Goal: Contribute content

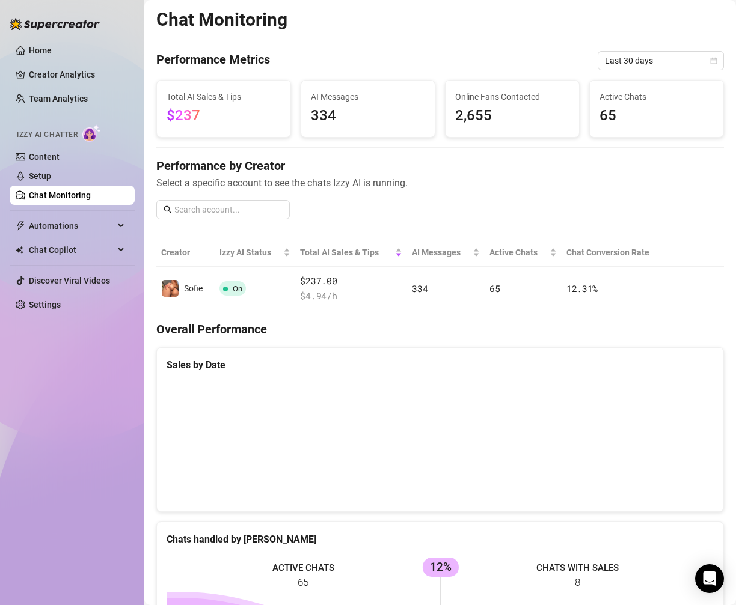
scroll to position [419, 0]
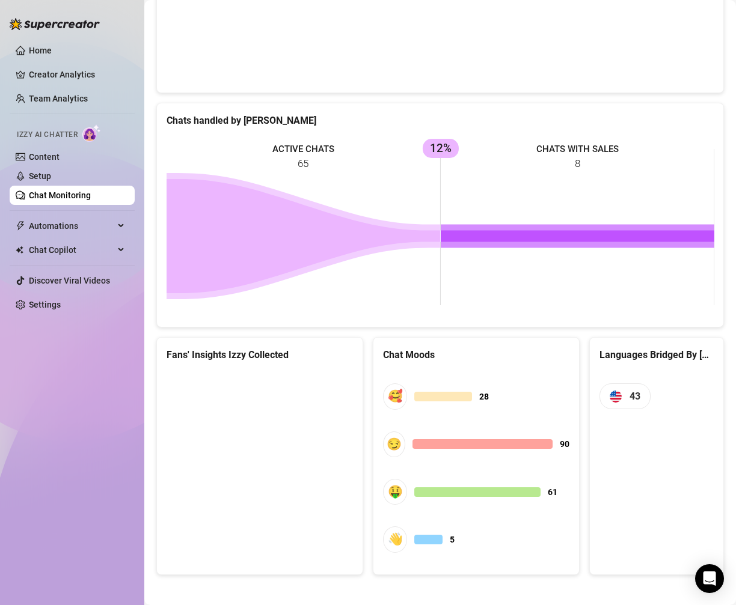
click at [221, 210] on icon at bounding box center [304, 236] width 274 height 114
click at [51, 171] on link "Setup" at bounding box center [40, 176] width 22 height 10
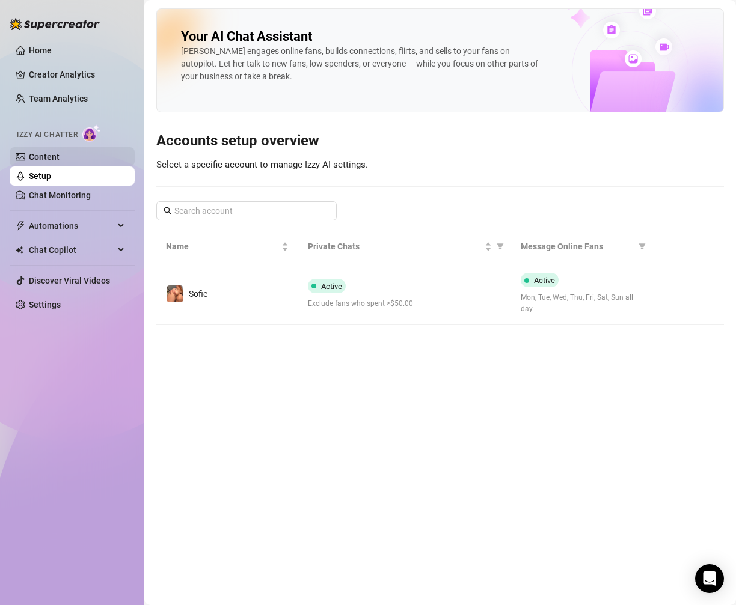
click at [60, 156] on link "Content" at bounding box center [44, 157] width 31 height 10
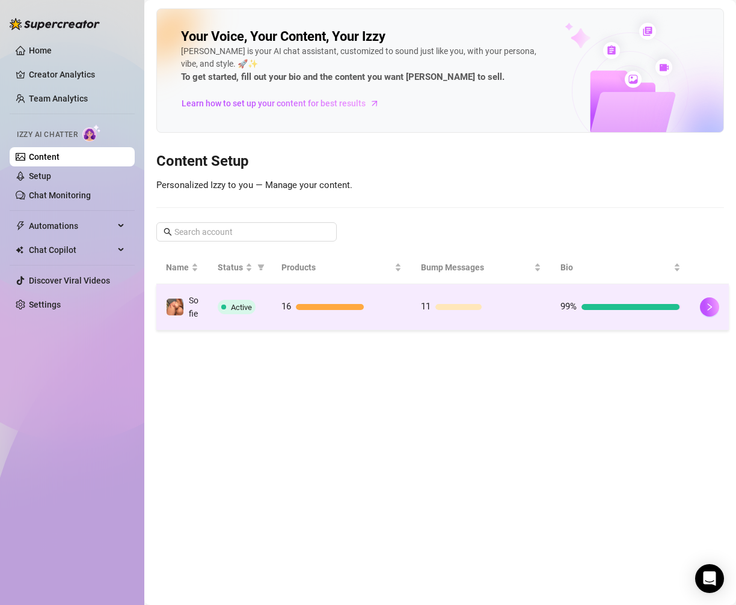
click at [366, 314] on div "16" at bounding box center [341, 307] width 120 height 14
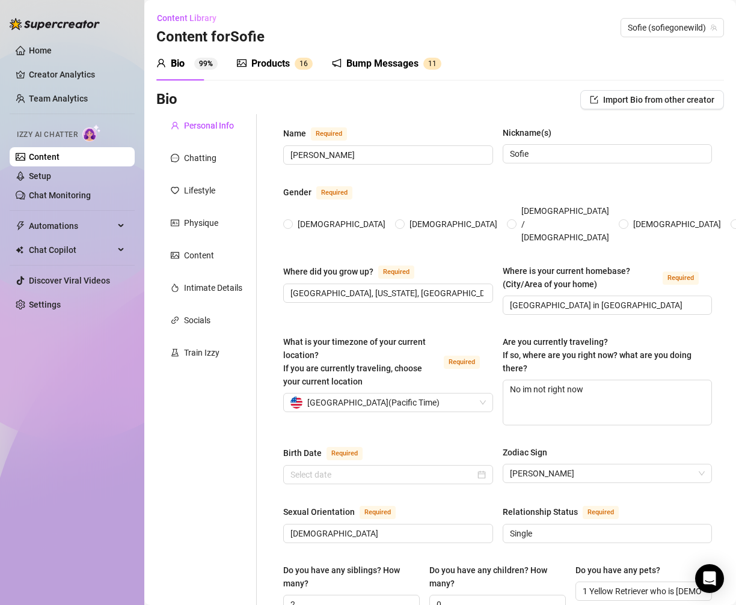
radio input "true"
type input "[DATE]"
click at [293, 58] on div "Products 1 6" at bounding box center [275, 64] width 76 height 14
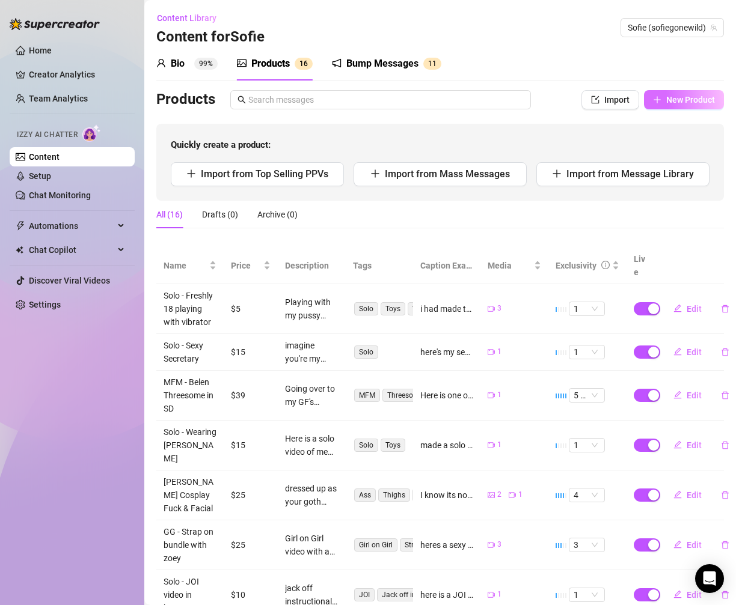
click at [676, 95] on span "New Product" at bounding box center [690, 100] width 49 height 10
type textarea "Type your message here..."
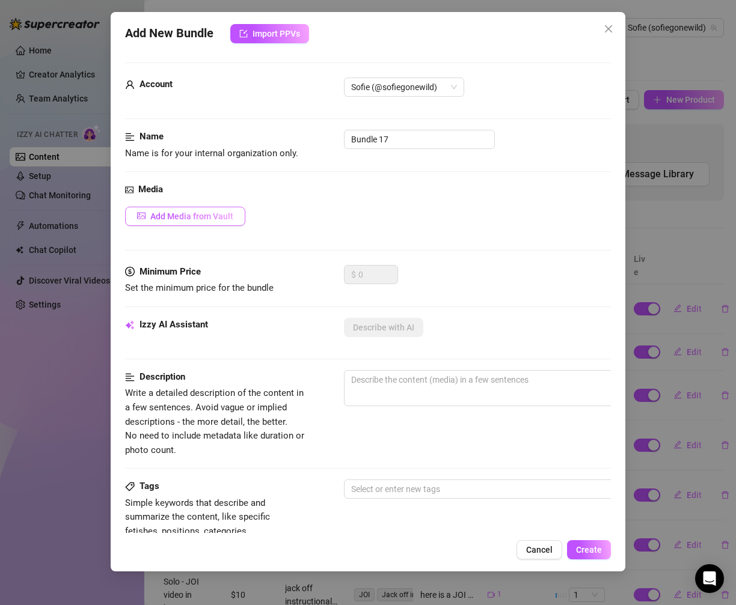
click at [203, 218] on span "Add Media from Vault" at bounding box center [191, 217] width 83 height 10
